Goal: Find contact information: Find contact information

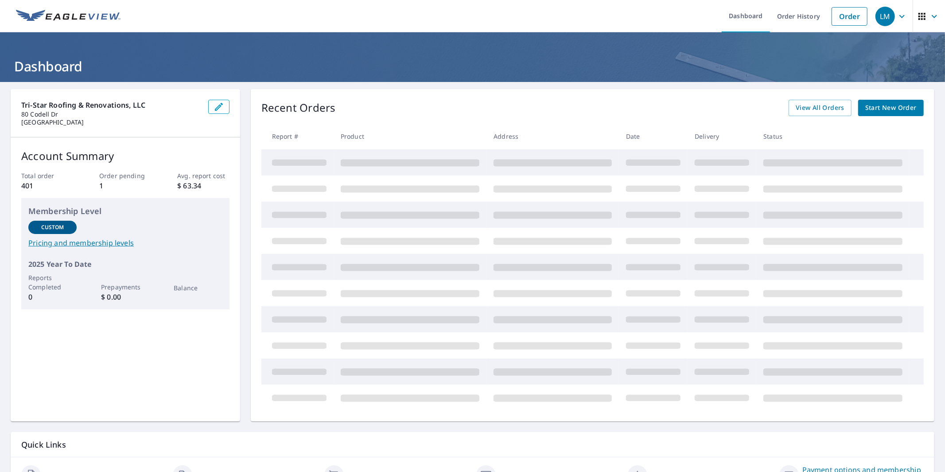
click at [899, 11] on icon "button" at bounding box center [902, 16] width 11 height 11
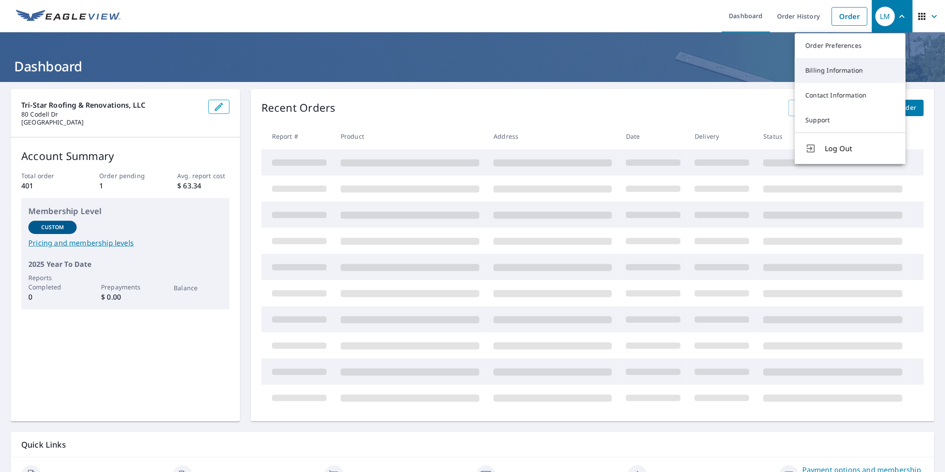
click at [852, 68] on link "Billing Information" at bounding box center [850, 70] width 111 height 25
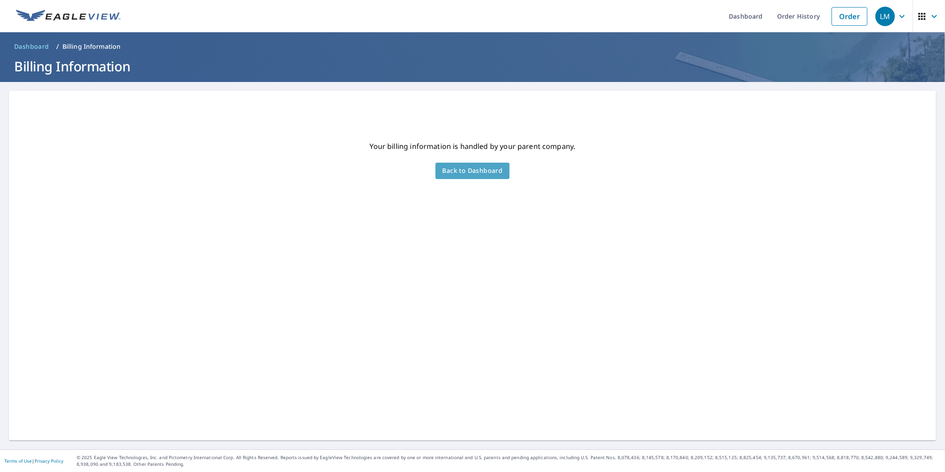
click at [462, 175] on span "Back to Dashboard" at bounding box center [473, 170] width 60 height 11
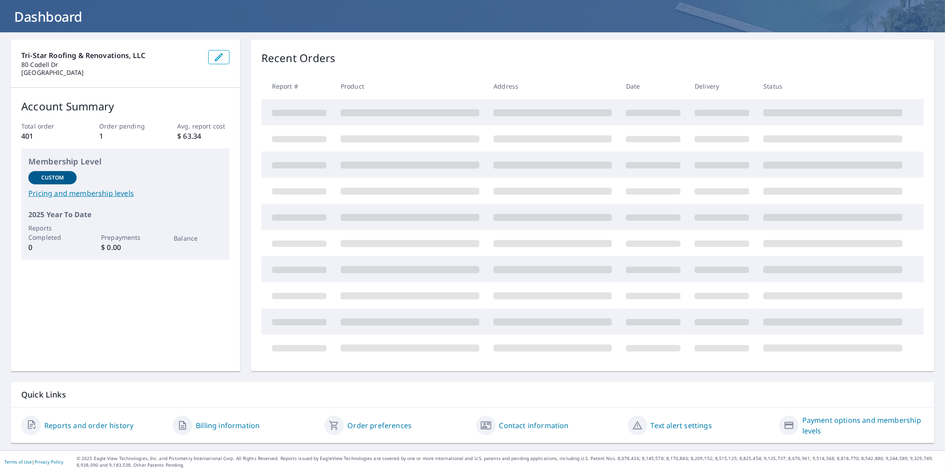
scroll to position [50, 0]
click at [805, 422] on link "Payment options and membership levels" at bounding box center [863, 424] width 121 height 21
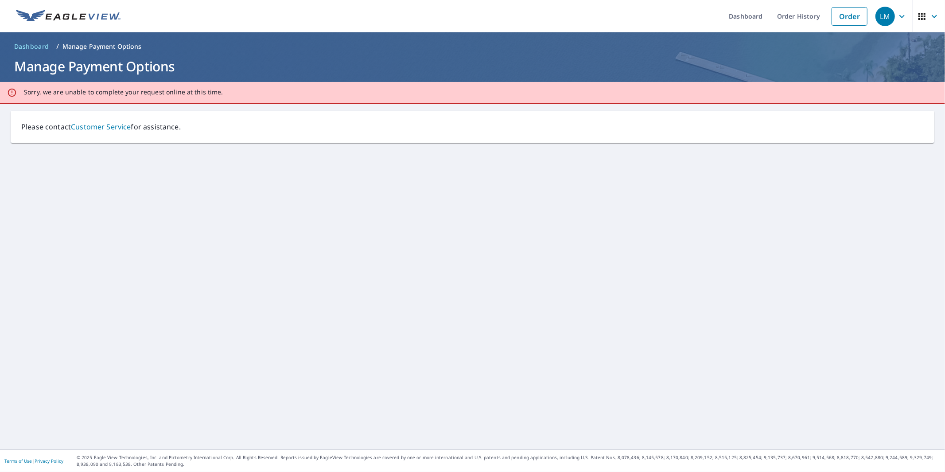
click at [98, 125] on link "Customer Service" at bounding box center [101, 127] width 60 height 10
